Goal: Task Accomplishment & Management: Use online tool/utility

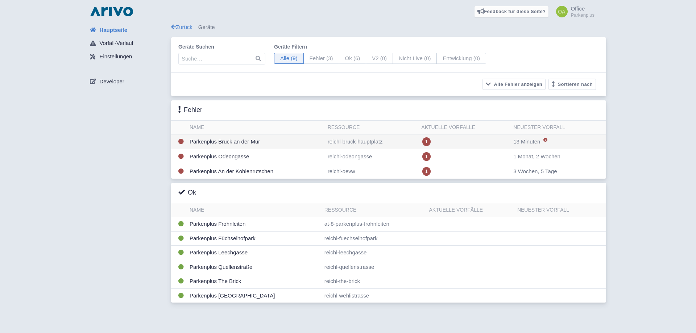
click at [409, 140] on td "reichl-bruck-hauptplatz" at bounding box center [372, 141] width 94 height 15
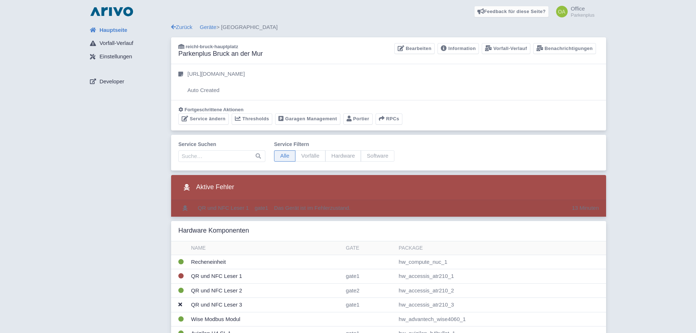
click at [357, 208] on td "Das Gerät ist im Fehlerzustand." at bounding box center [420, 208] width 298 height 17
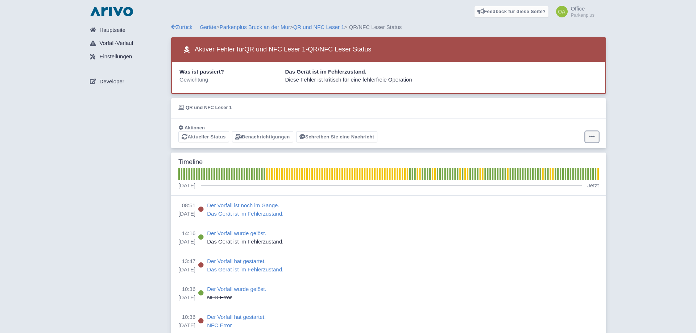
click at [592, 138] on icon at bounding box center [592, 137] width 6 height 6
click at [567, 165] on button "Alarm zurücksetzen" at bounding box center [563, 165] width 72 height 11
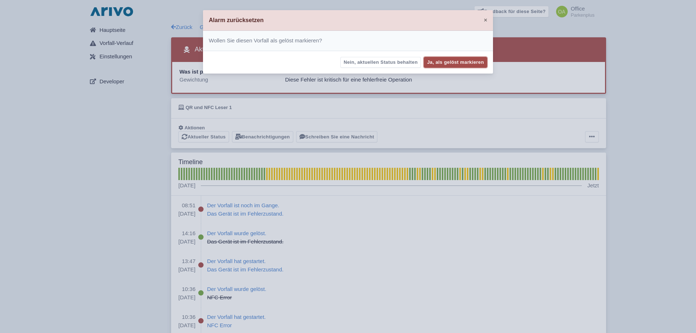
drag, startPoint x: 457, startPoint y: 61, endPoint x: 454, endPoint y: 67, distance: 6.5
click at [457, 62] on button "Ja, als gelöst markieren" at bounding box center [455, 62] width 63 height 11
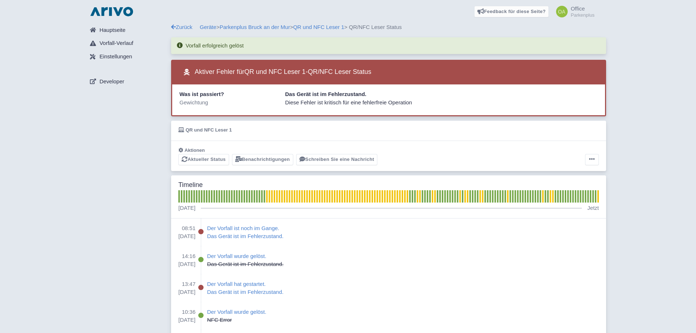
click at [111, 31] on span "Hauptseite" at bounding box center [112, 30] width 26 height 8
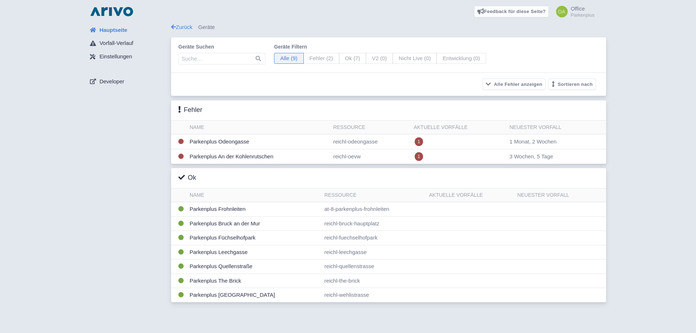
click at [633, 62] on div "Hauptseite Vorfall-Verlauf Einstellungen Developer Zurück Geräte Geräte suchen …" at bounding box center [348, 164] width 684 height 283
